Goal: Task Accomplishment & Management: Complete application form

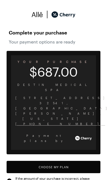
click at [53, 161] on button "Choose My Plan" at bounding box center [54, 167] width 94 height 12
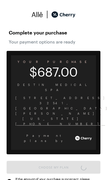
scroll to position [452, 0]
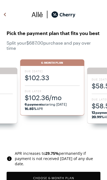
click at [51, 81] on span "$102.33" at bounding box center [52, 77] width 55 height 9
click at [51, 101] on span "$102.36/mo" at bounding box center [52, 97] width 55 height 9
click at [53, 176] on button "Choose 6 -Month Plan" at bounding box center [54, 178] width 94 height 12
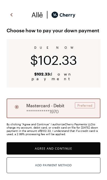
click at [60, 143] on button "Agree and Continue" at bounding box center [54, 148] width 94 height 12
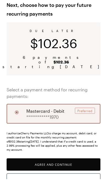
scroll to position [25, 0]
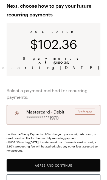
click at [55, 159] on button "Agree and Continue" at bounding box center [54, 165] width 94 height 12
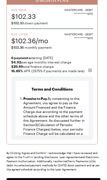
scroll to position [840, 0]
